Goal: Task Accomplishment & Management: Complete application form

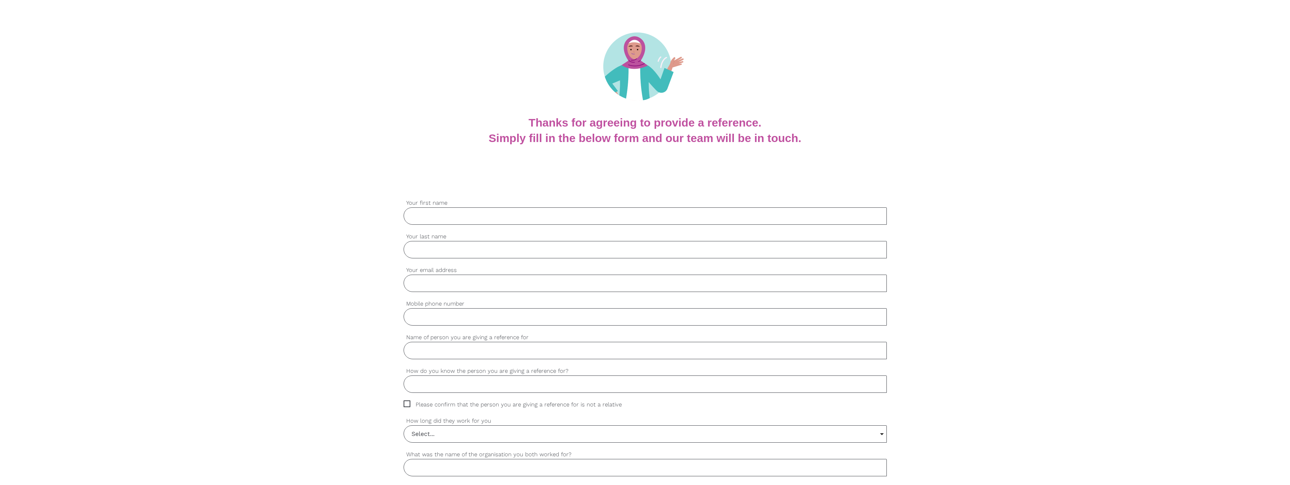
scroll to position [76, 0]
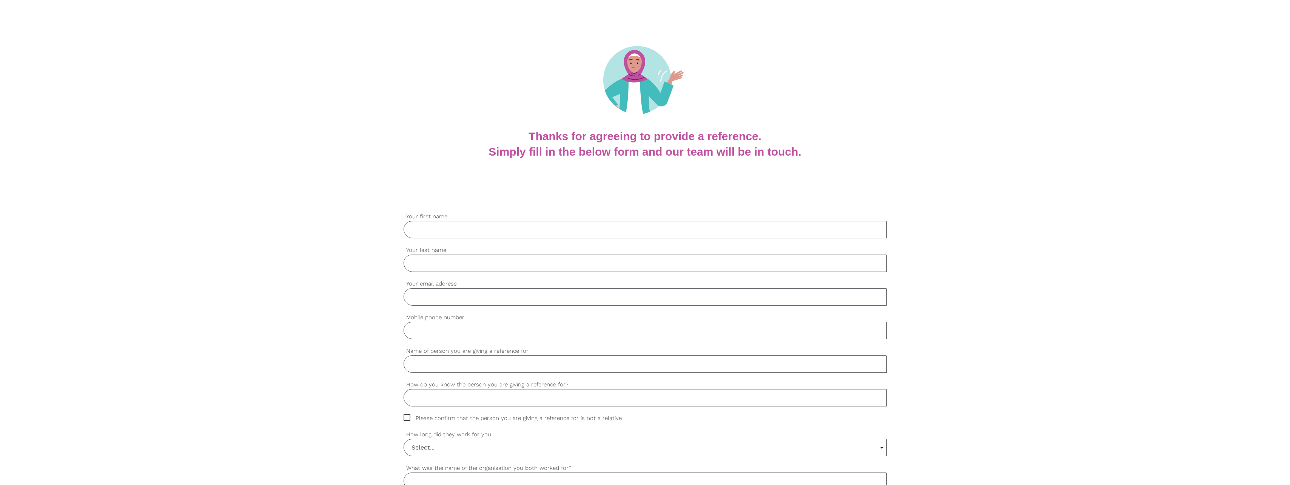
click at [426, 223] on input "Your first name" at bounding box center [645, 229] width 483 height 17
type input "[PERSON_NAME]"
type input "[PERSON_NAME][EMAIL_ADDRESS][DOMAIN_NAME]"
type input "0455534343"
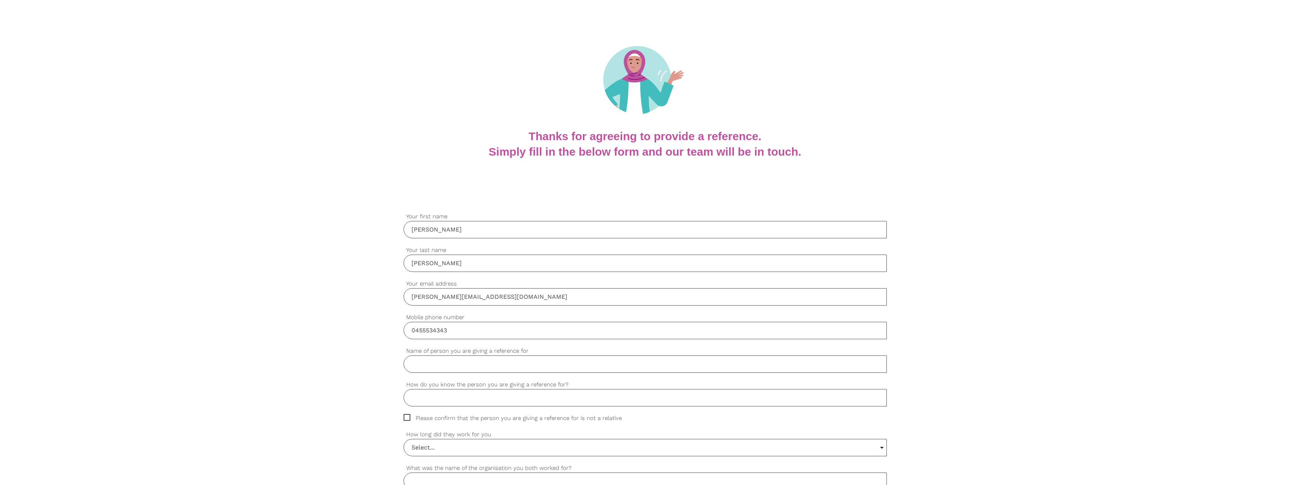
drag, startPoint x: 478, startPoint y: 299, endPoint x: 402, endPoint y: 296, distance: 75.2
type input "[PERSON_NAME][EMAIL_ADDRESS][DOMAIN_NAME]"
drag, startPoint x: 458, startPoint y: 333, endPoint x: 380, endPoint y: 326, distance: 78.1
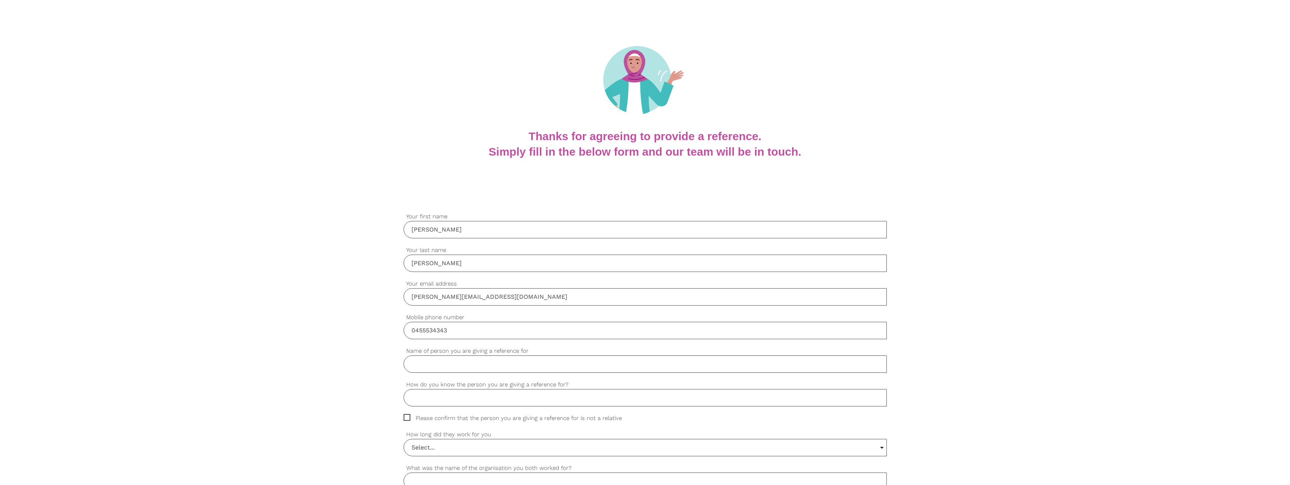
type input "0429548161"
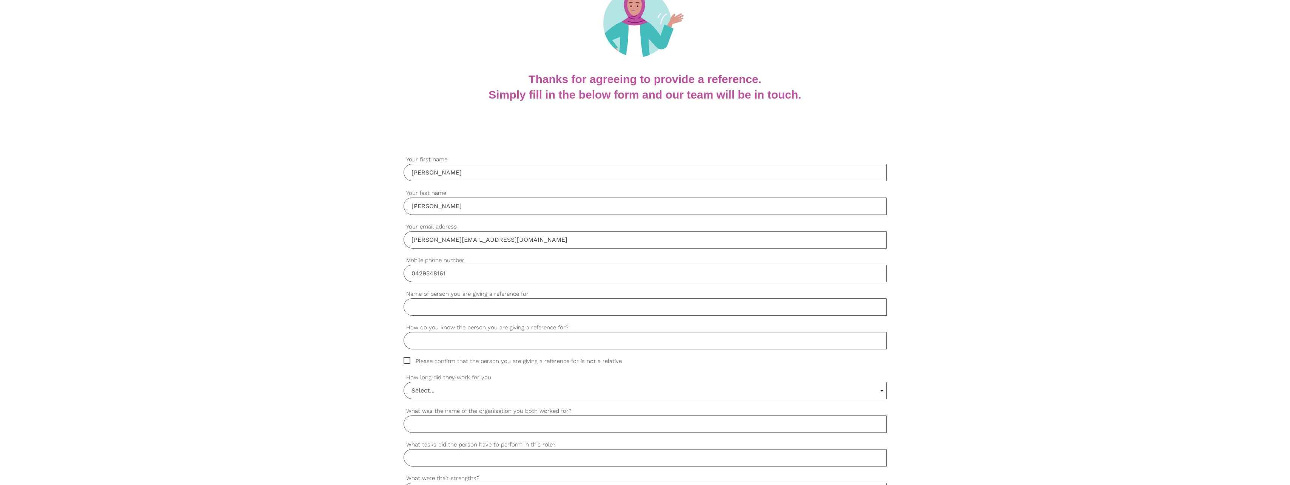
scroll to position [151, 0]
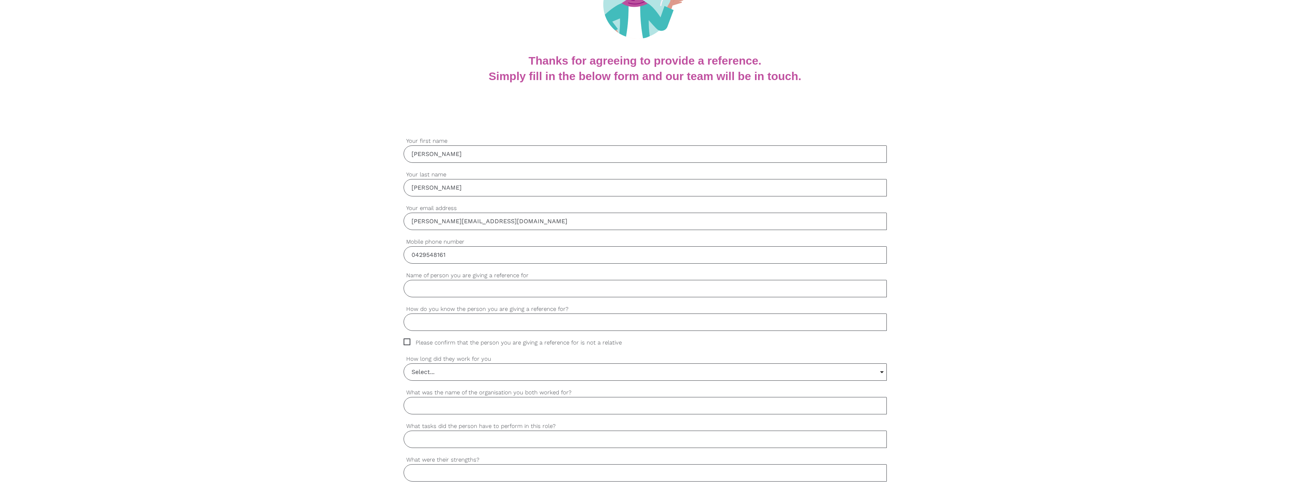
click at [428, 286] on input "Name of person you are giving a reference for" at bounding box center [645, 288] width 483 height 17
type input "[PERSON_NAME]"
type input "Association For Children With A Disability"
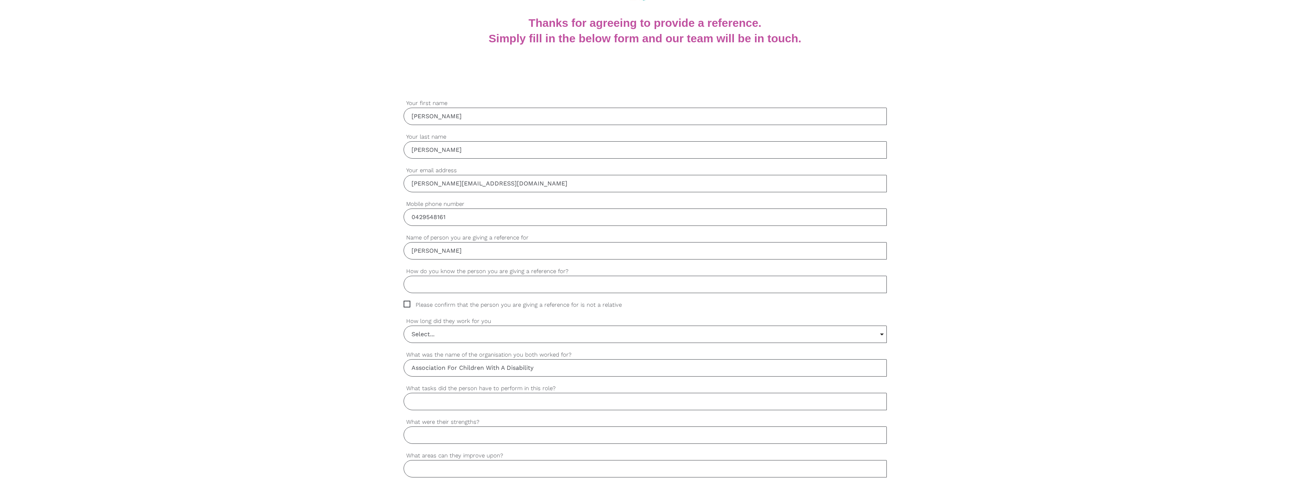
click at [430, 289] on input "How do you know the person you are giving a reference for?" at bounding box center [645, 284] width 483 height 17
type input "[PERSON_NAME] is a member of a volunteer program I manage."
click at [408, 304] on span "Please confirm that the person you are giving a reference for is not a relative" at bounding box center [520, 305] width 233 height 9
click at [408, 304] on input "Please confirm that the person you are giving a reference for is not a relative" at bounding box center [406, 303] width 5 height 5
checkbox input "true"
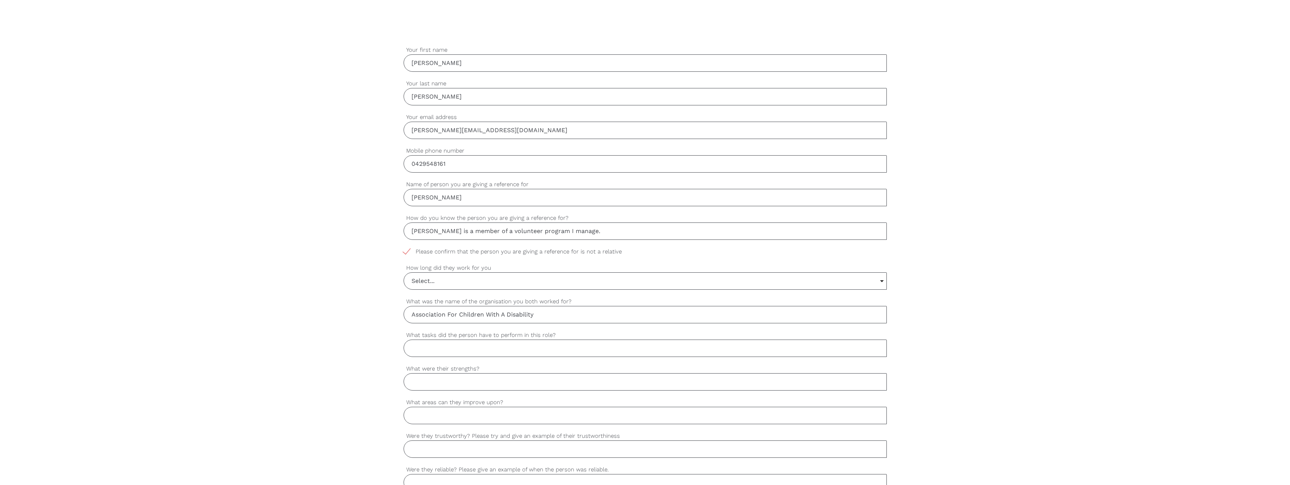
scroll to position [264, 0]
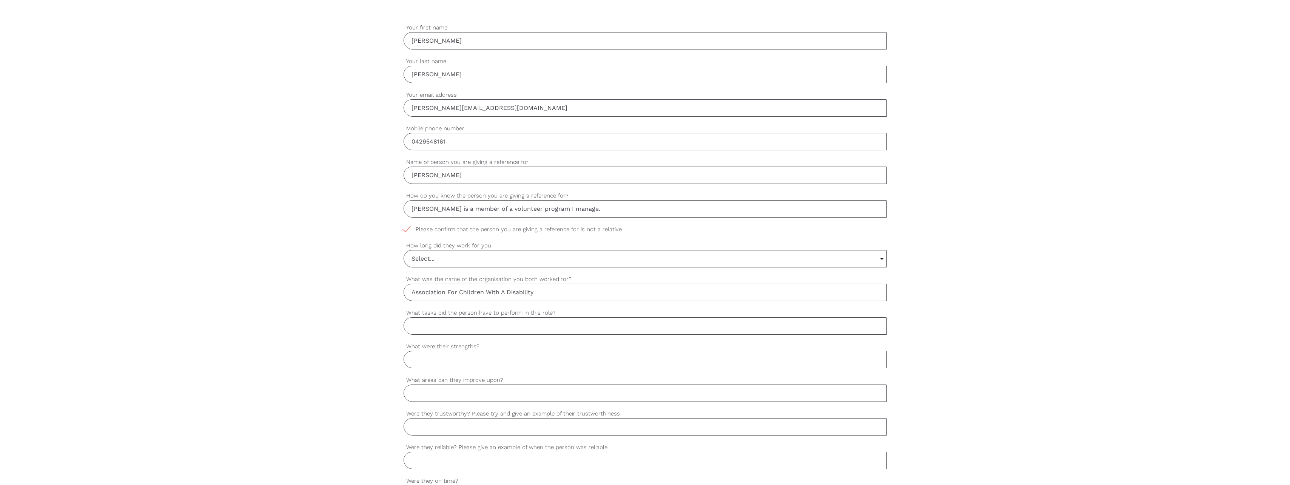
click at [443, 262] on input "Select..." at bounding box center [645, 258] width 482 height 17
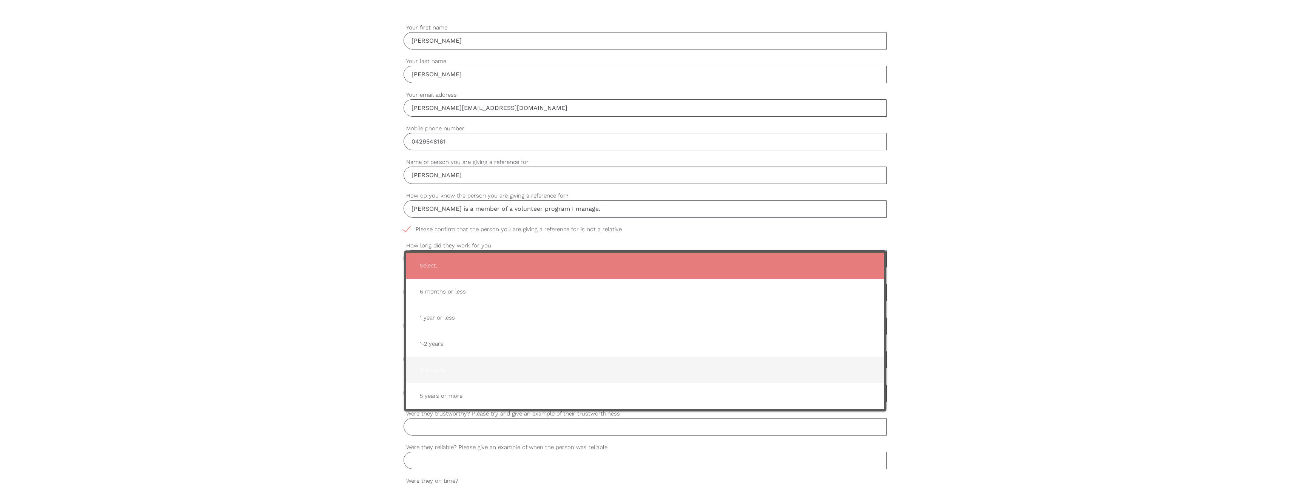
click at [437, 363] on span "2-4 years" at bounding box center [645, 370] width 463 height 18
type input "2-4 years"
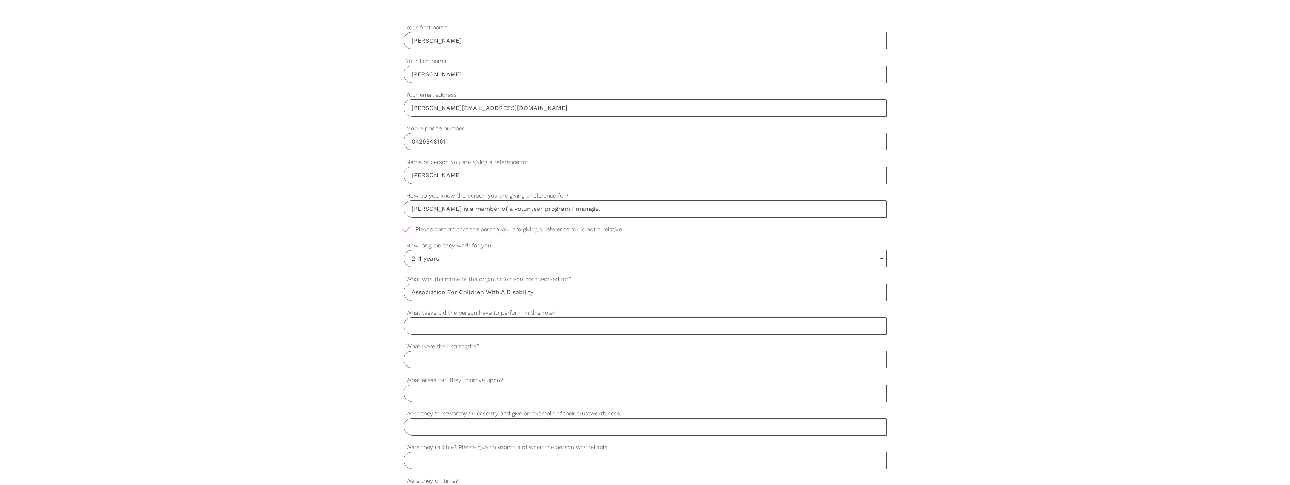
drag, startPoint x: 544, startPoint y: 294, endPoint x: 397, endPoint y: 293, distance: 147.2
click at [397, 293] on div "settings [PERSON_NAME] Your first name settings [PERSON_NAME] Your last name se…" at bounding box center [645, 362] width 1290 height 709
type input "ACD"
click at [335, 265] on div "settings [PERSON_NAME] Your first name settings [PERSON_NAME] Your last name se…" at bounding box center [645, 362] width 1290 height 709
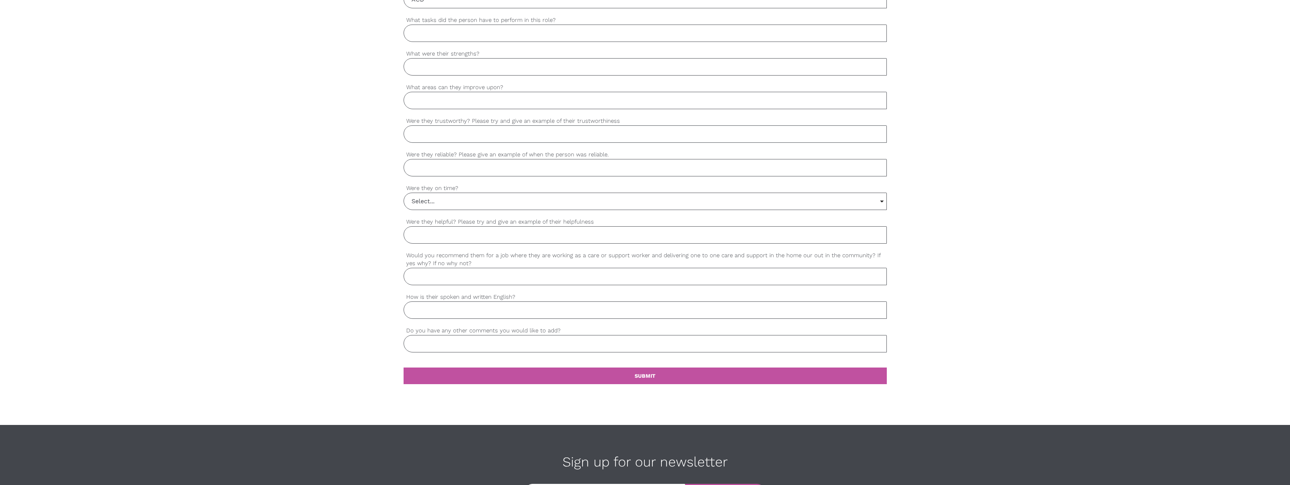
scroll to position [566, 0]
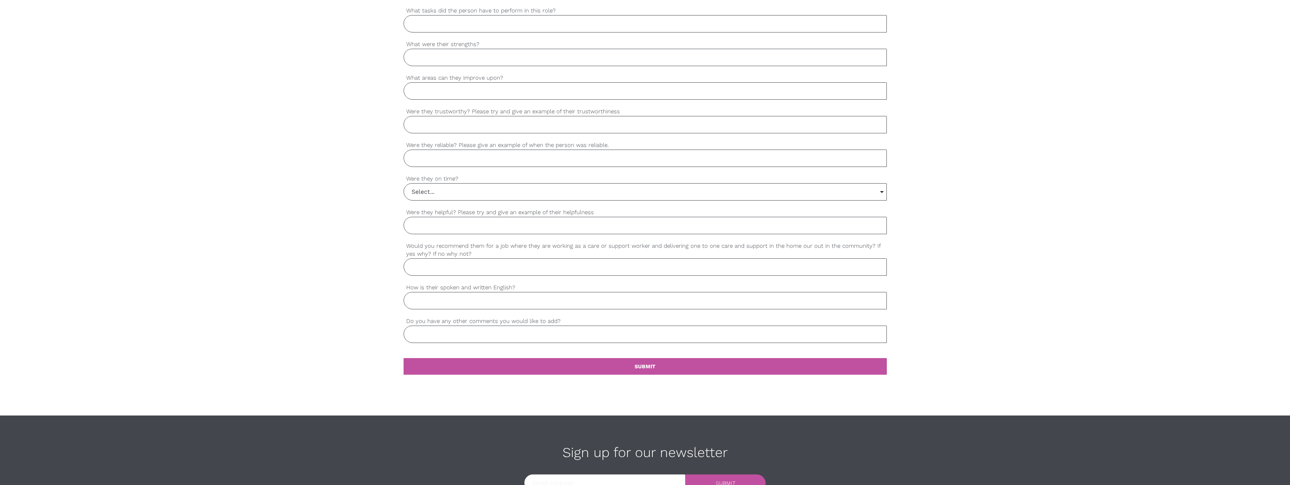
click at [445, 196] on input "Select..." at bounding box center [645, 191] width 482 height 17
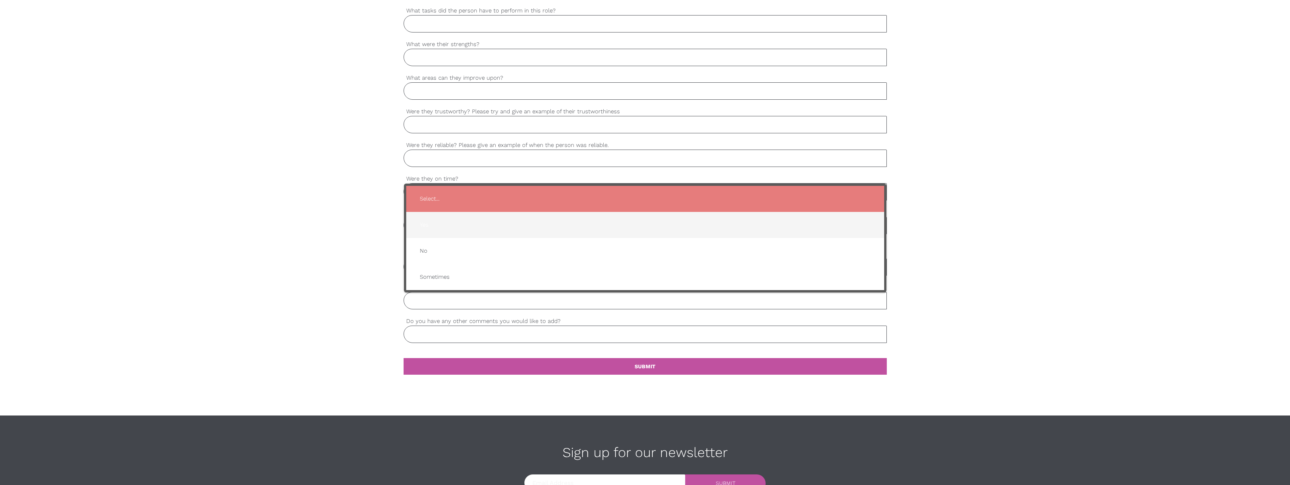
click at [435, 222] on span "Yes" at bounding box center [645, 225] width 463 height 18
type input "Yes"
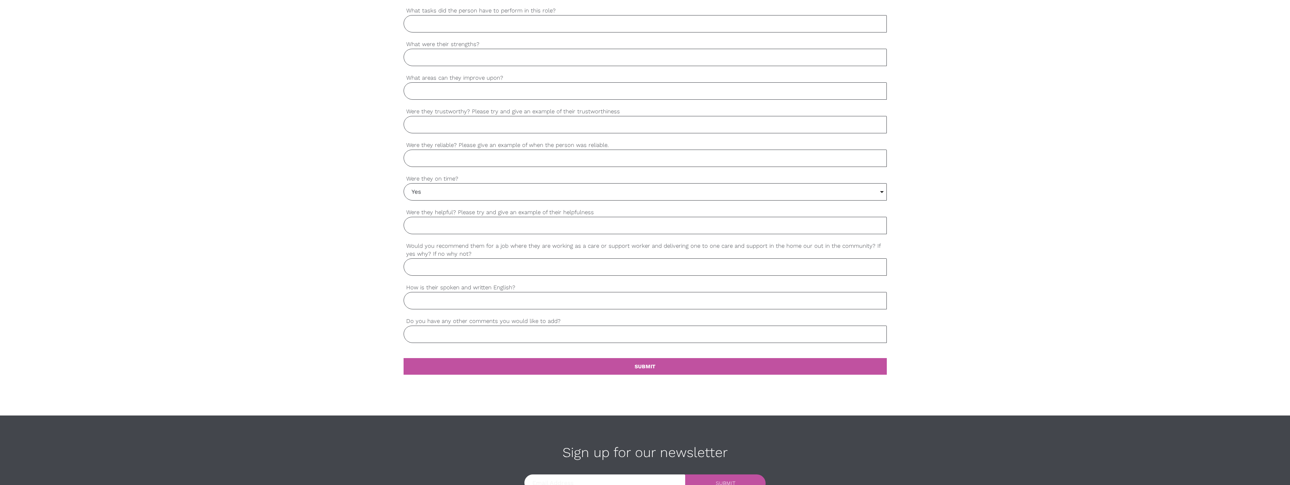
click at [430, 268] on input "Would you recommend them for a job where they are working as a care or support …" at bounding box center [645, 266] width 483 height 17
click at [436, 304] on input "How is their spoken and written English?" at bounding box center [645, 300] width 483 height 17
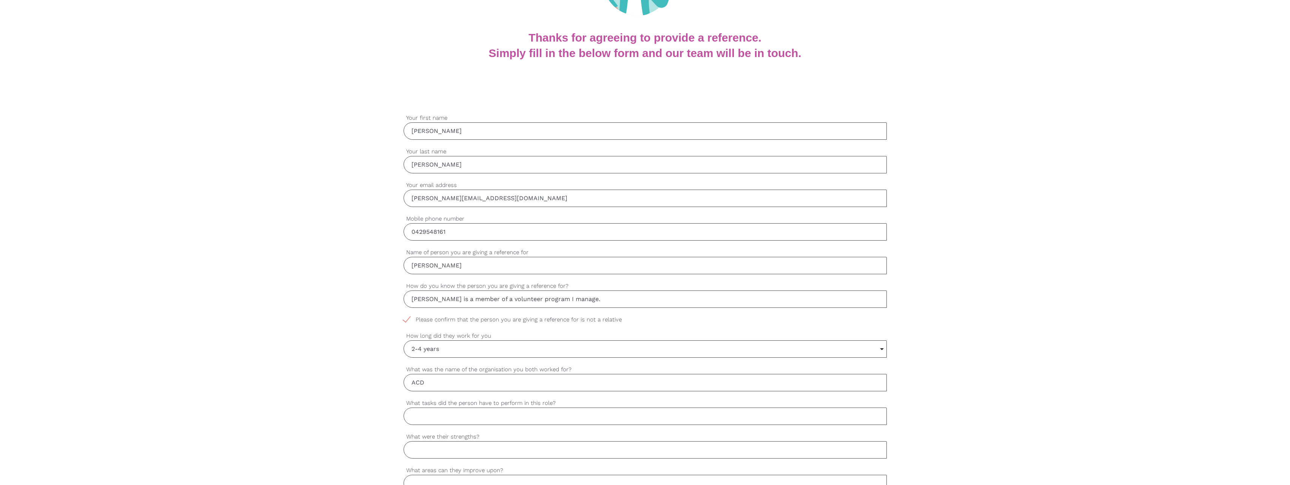
scroll to position [151, 0]
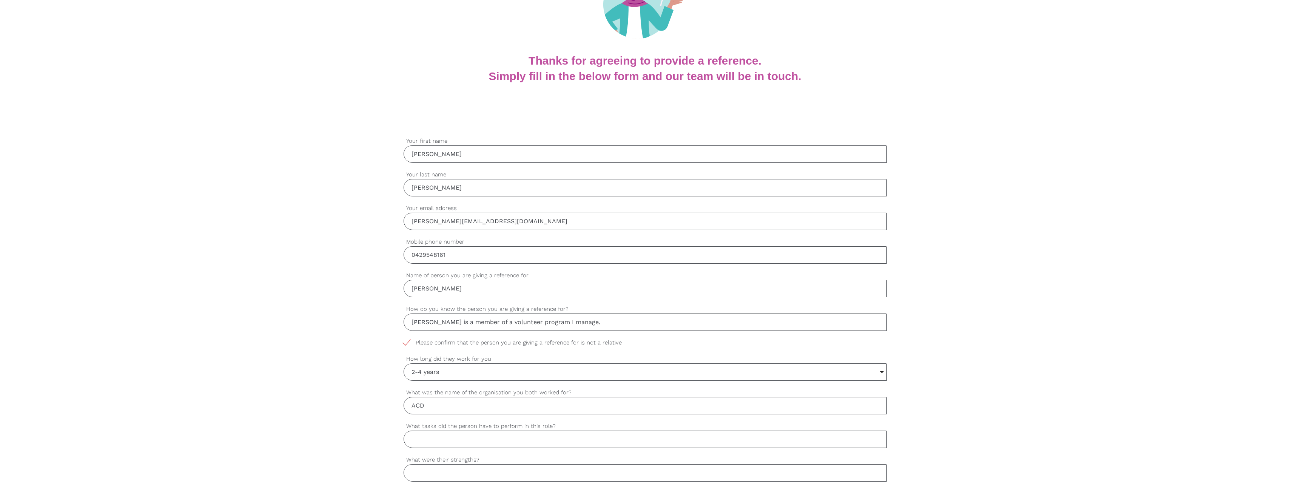
type input "Great"
